Goal: Task Accomplishment & Management: Manage account settings

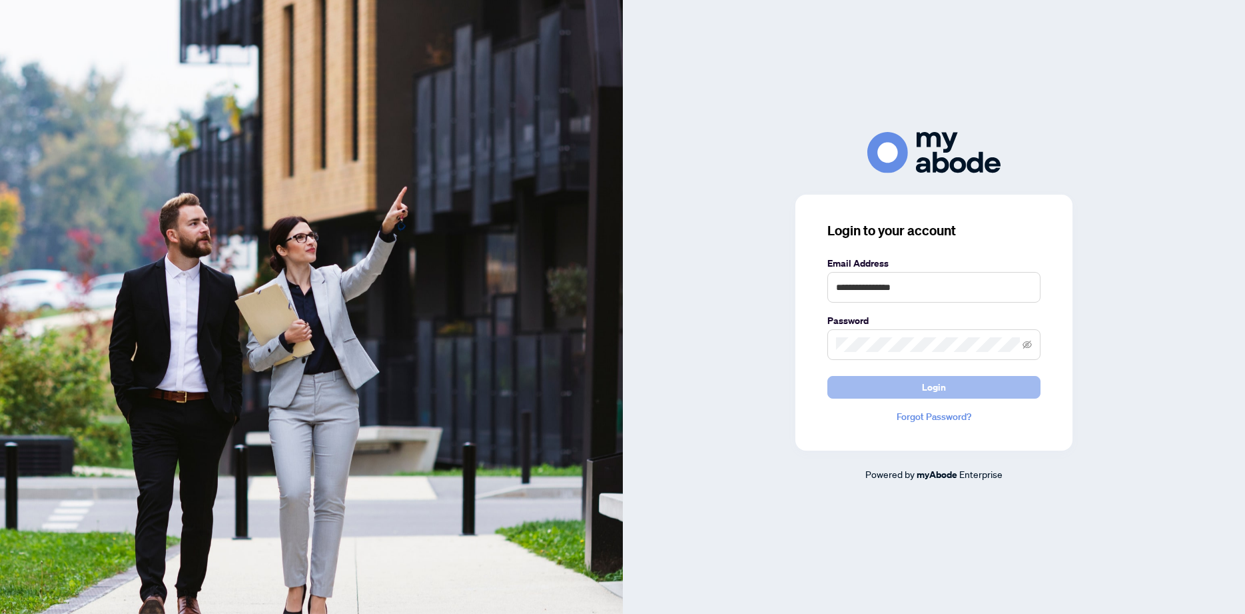
click at [918, 378] on button "Login" at bounding box center [934, 387] width 213 height 23
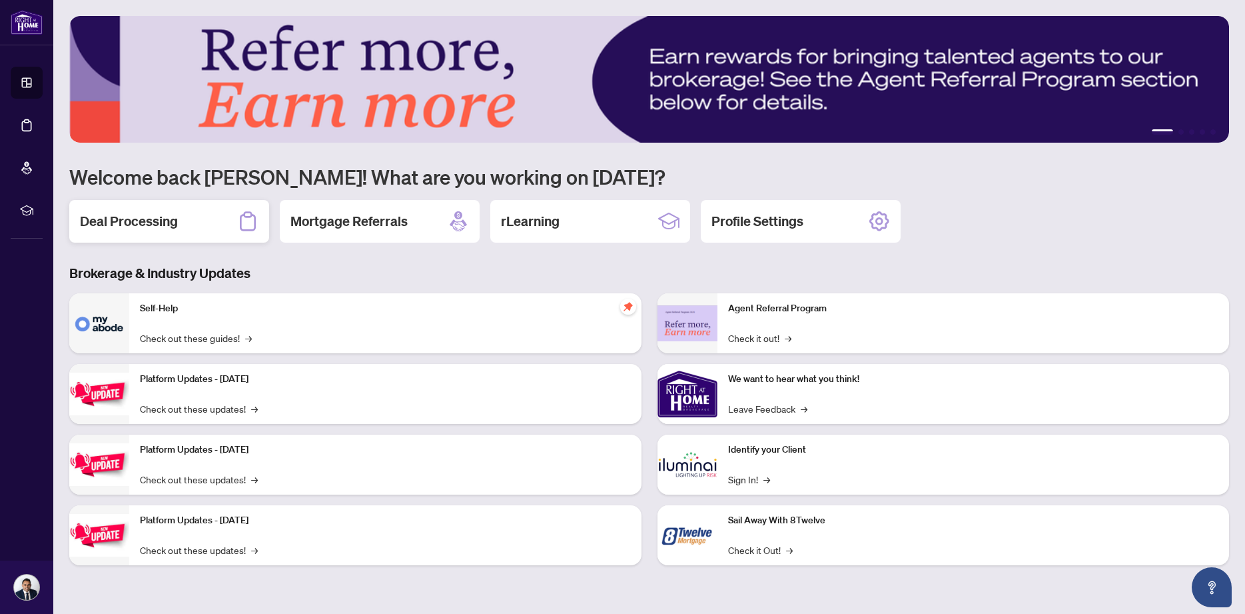
click at [160, 217] on h2 "Deal Processing" at bounding box center [129, 221] width 98 height 19
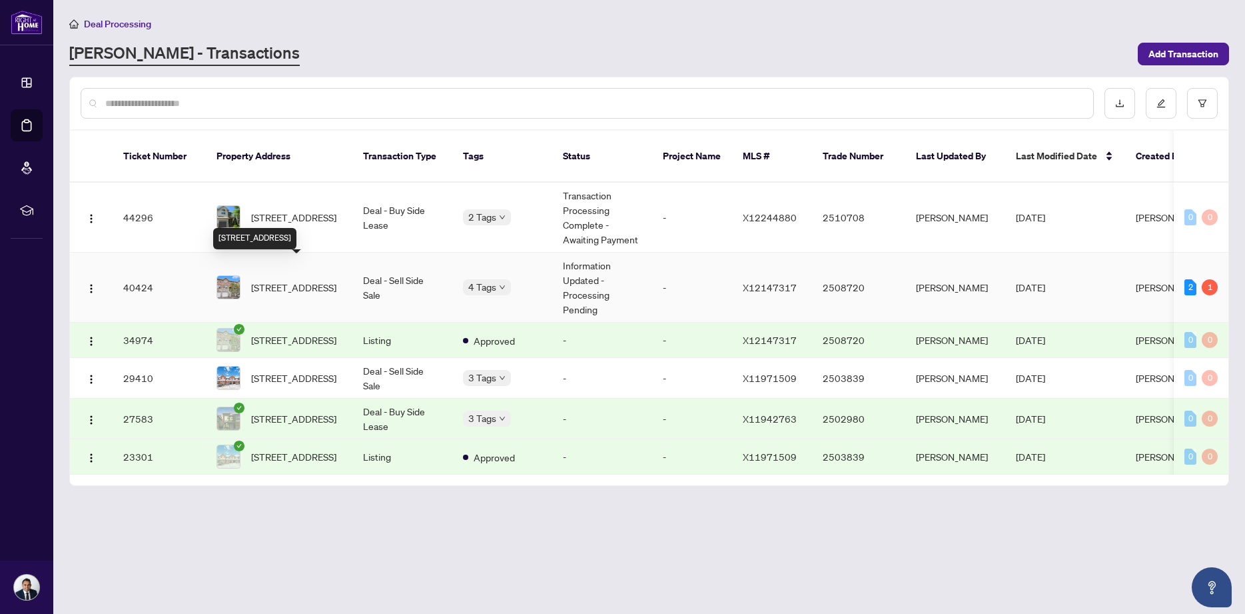
click at [286, 280] on span "[STREET_ADDRESS]" at bounding box center [293, 287] width 85 height 15
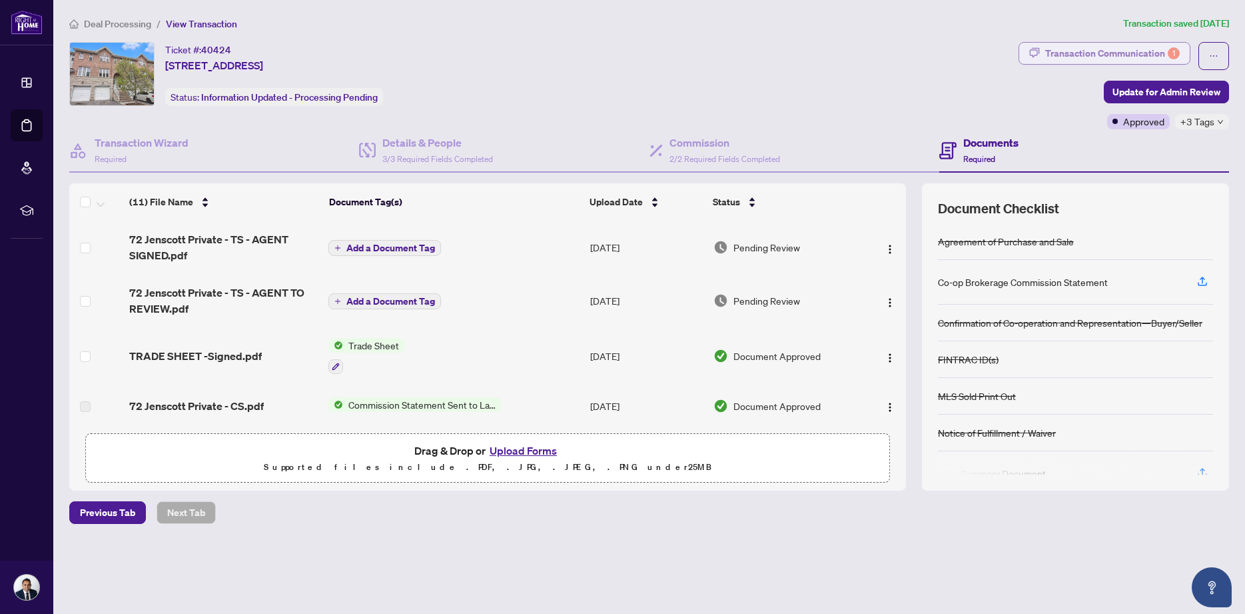
click at [1054, 47] on div "Transaction Communication 1" at bounding box center [1112, 53] width 135 height 21
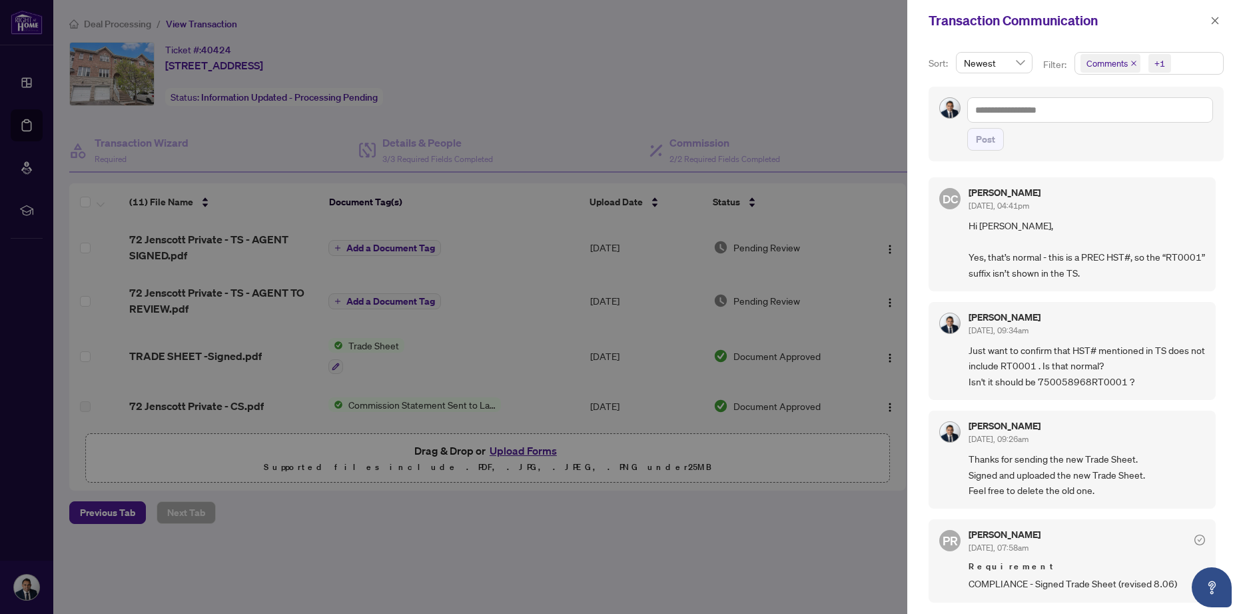
click at [1195, 65] on span "Comments +1" at bounding box center [1149, 63] width 148 height 21
click at [1091, 159] on span "Select Activity History" at bounding box center [1088, 156] width 11 height 11
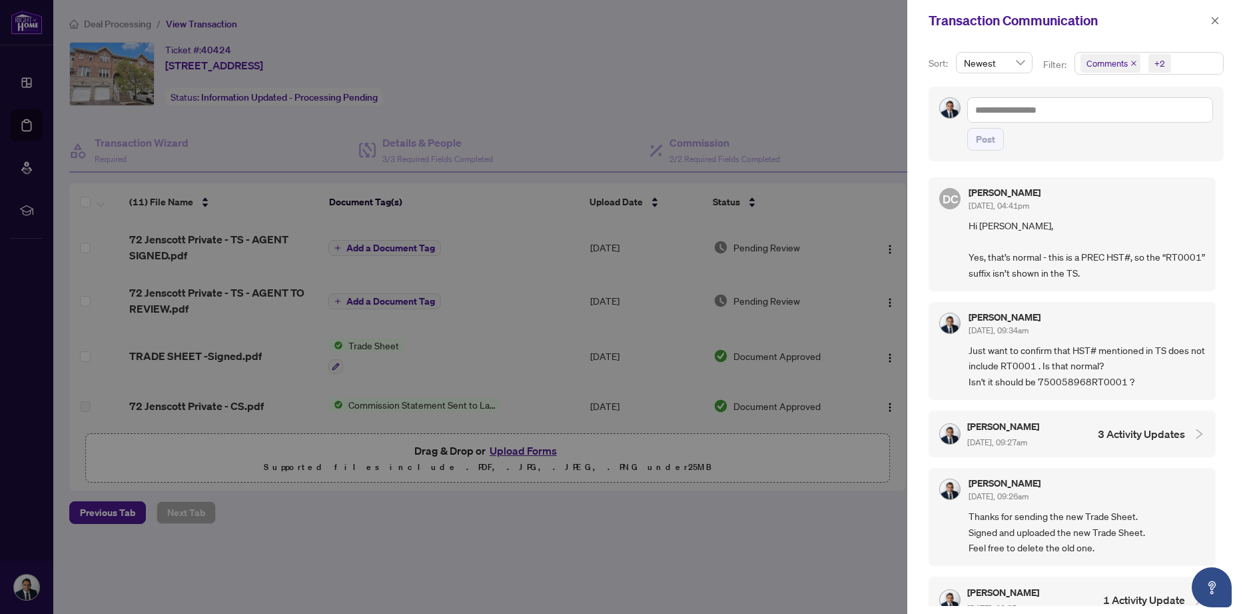
click at [1054, 58] on p "Filter:" at bounding box center [1055, 64] width 25 height 15
click at [1220, 21] on button "button" at bounding box center [1215, 21] width 17 height 16
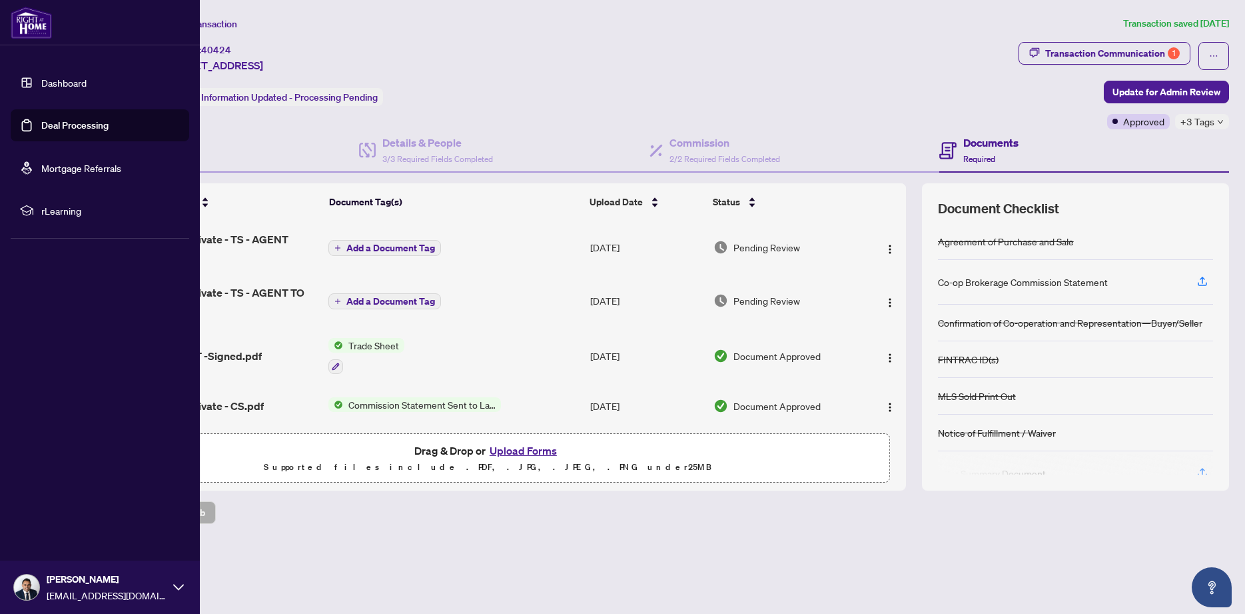
click at [41, 120] on link "Deal Processing" at bounding box center [74, 125] width 67 height 12
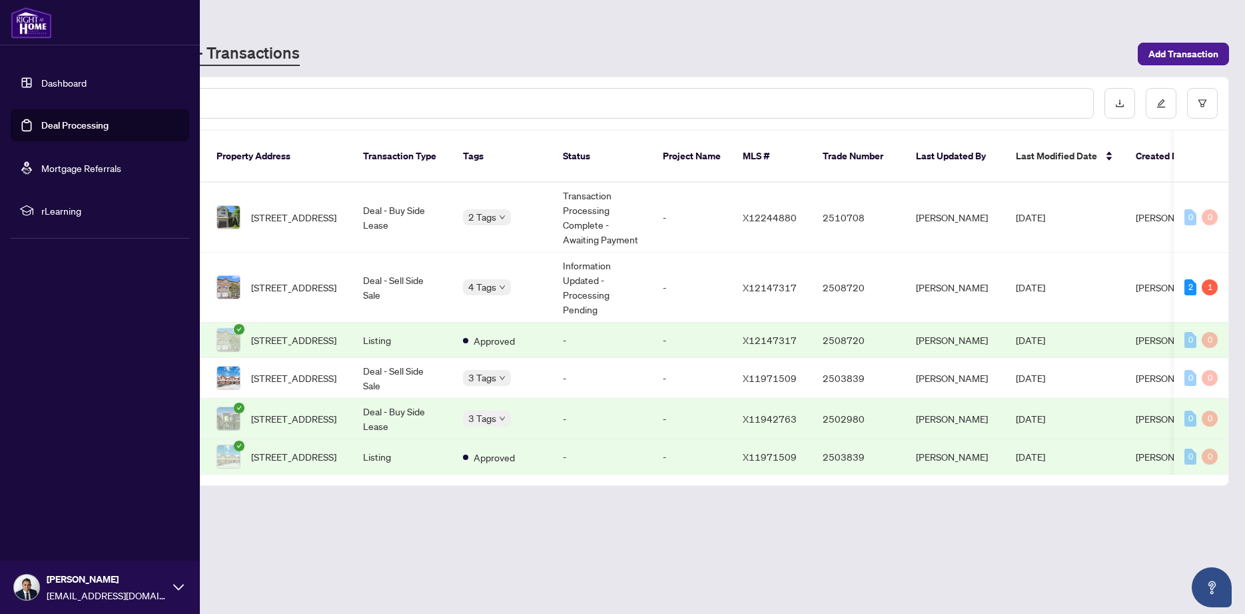
click at [43, 82] on link "Dashboard" at bounding box center [63, 83] width 45 height 12
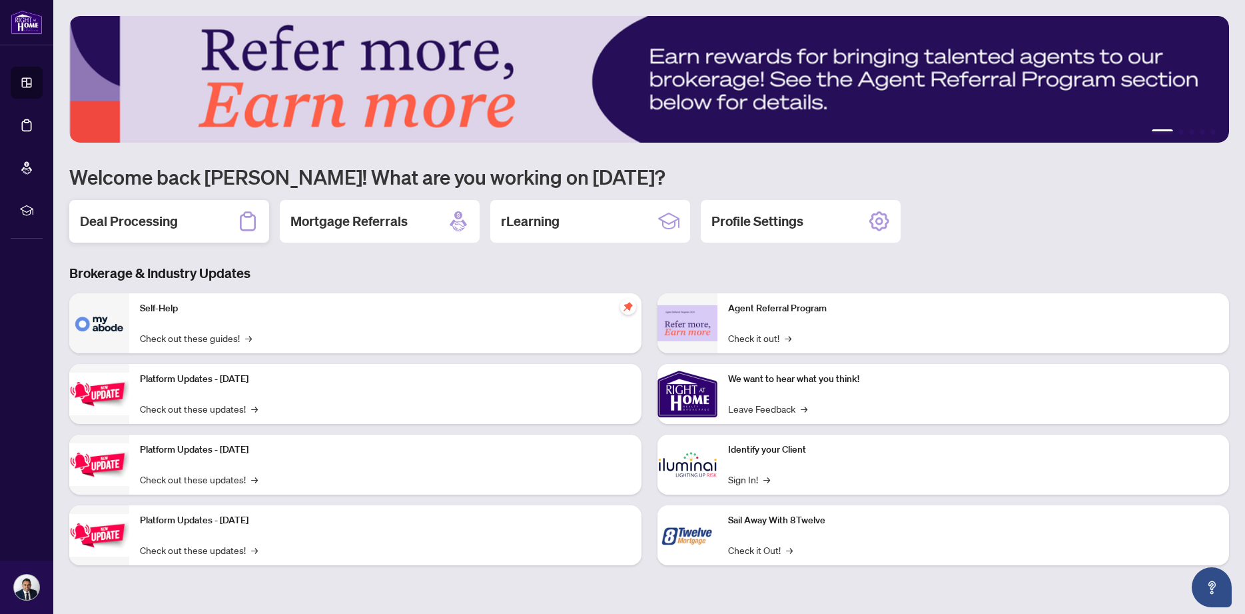
click at [123, 213] on h2 "Deal Processing" at bounding box center [129, 221] width 98 height 19
